Goal: Obtain resource: Download file/media

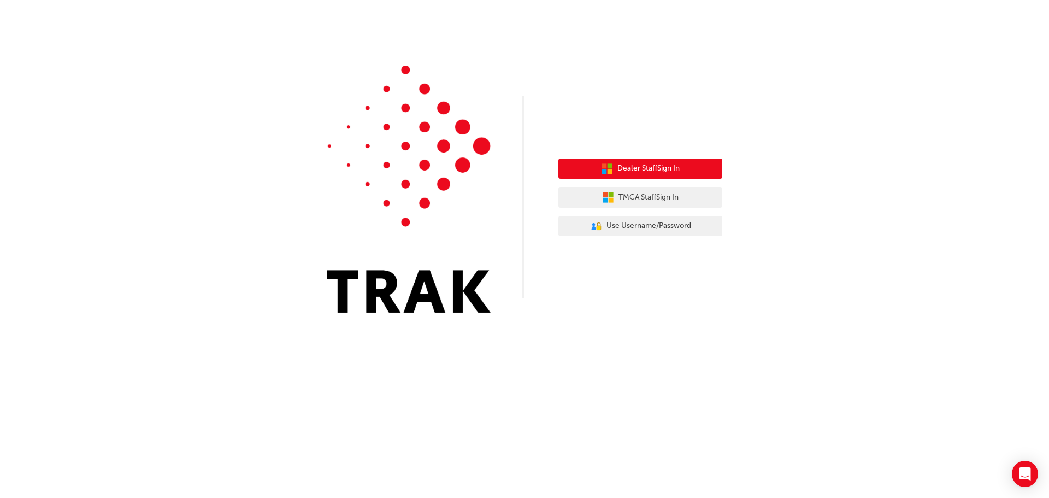
click at [580, 168] on button "Dealer Staff Sign In" at bounding box center [640, 168] width 164 height 21
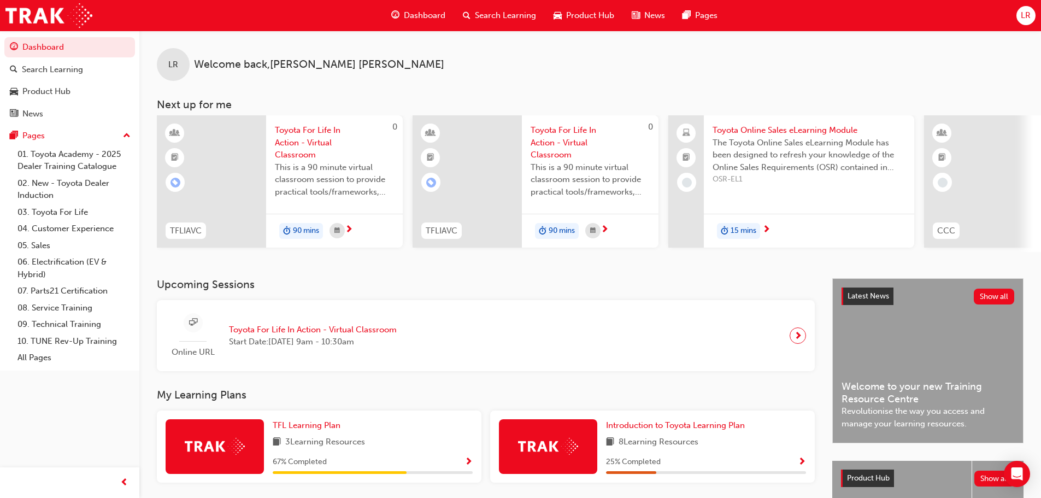
click at [318, 175] on span "This is a 90 minute virtual classroom session to provide practical tools/framew…" at bounding box center [334, 179] width 119 height 37
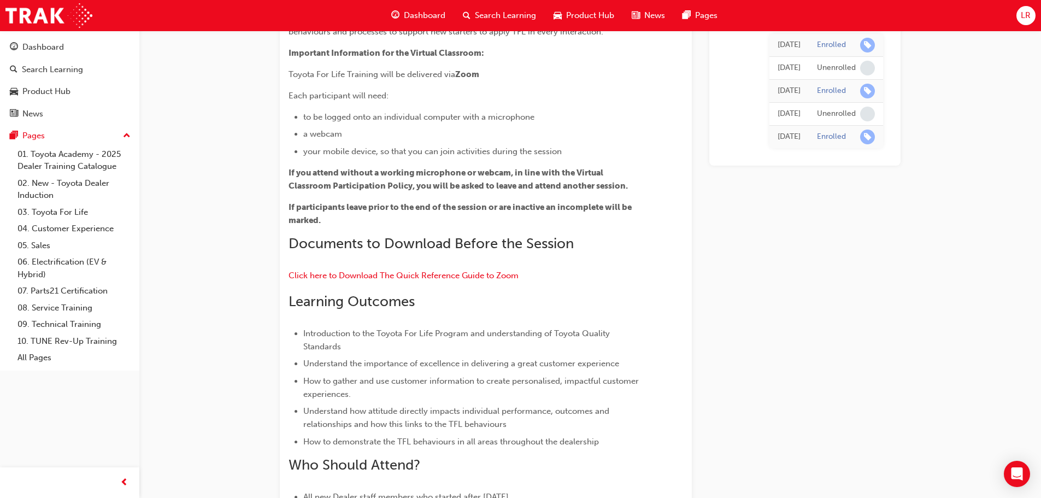
scroll to position [164, 0]
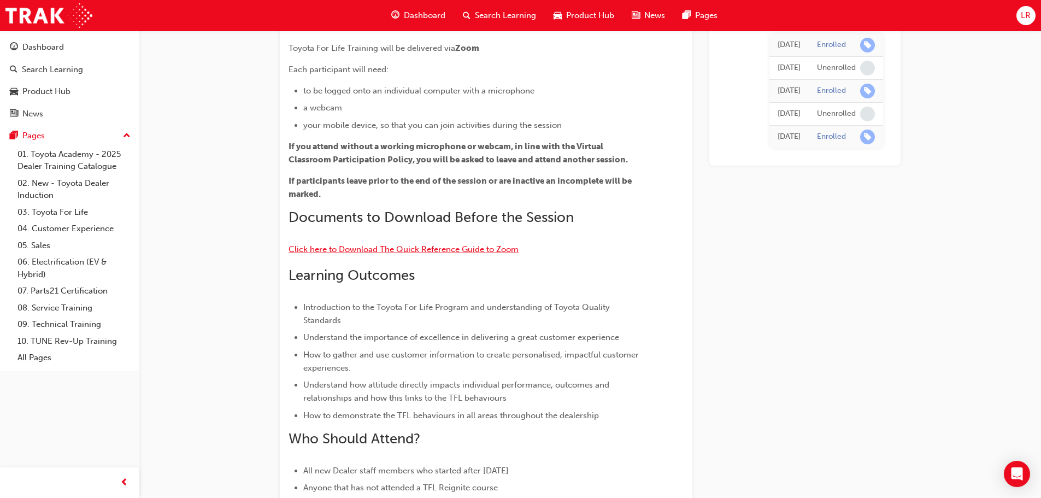
click at [373, 245] on span "Click here to Download The Quick Reference Guide to Zoom" at bounding box center [403, 249] width 230 height 10
